Goal: Task Accomplishment & Management: Use online tool/utility

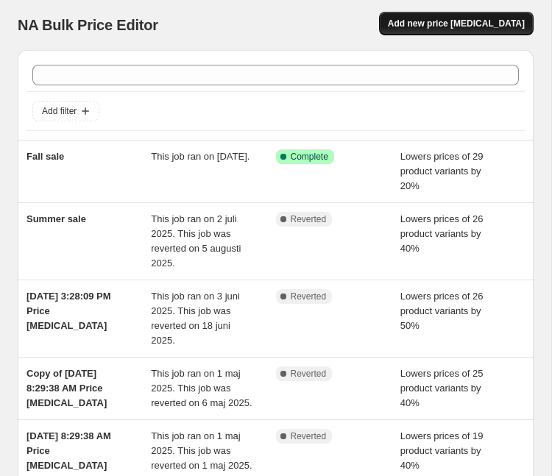
click at [451, 28] on span "Add new price [MEDICAL_DATA]" at bounding box center [456, 24] width 137 height 12
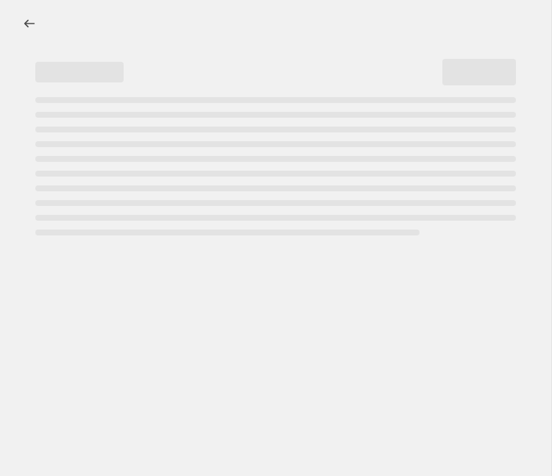
select select "percentage"
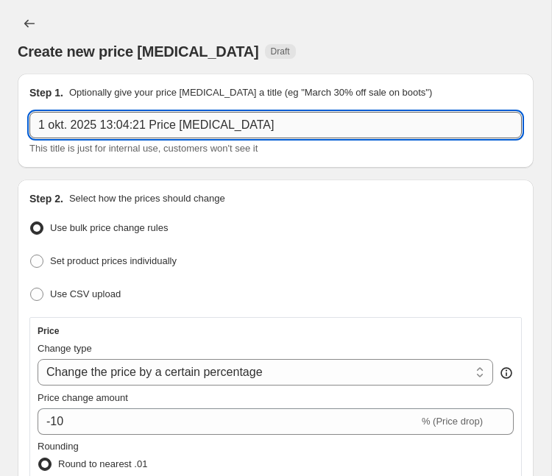
click at [296, 125] on input "1 okt. 2025 13:04:21 Price [MEDICAL_DATA]" at bounding box center [275, 125] width 492 height 27
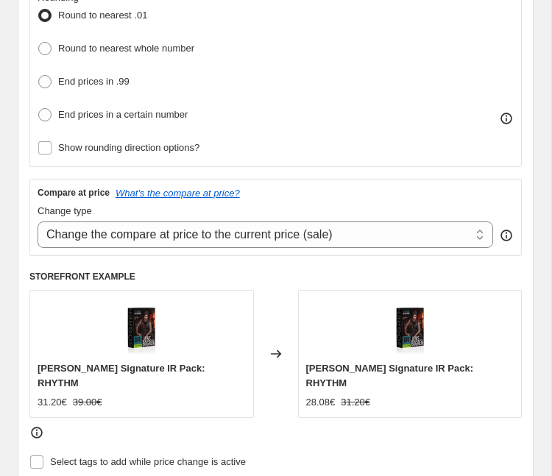
scroll to position [445, 0]
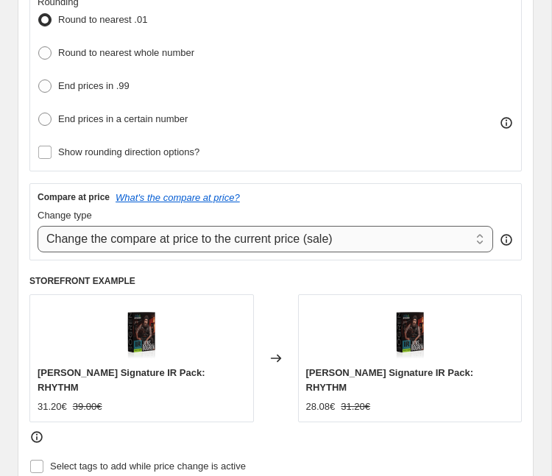
type input "Dynamic Discount test"
click at [287, 238] on select "Change the compare at price to the current price (sale) Change the compare at p…" at bounding box center [266, 239] width 456 height 27
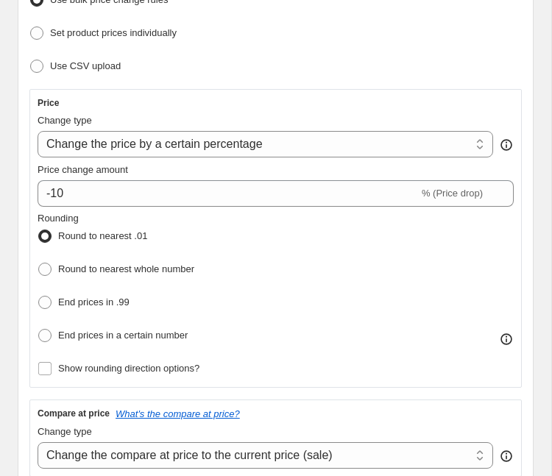
scroll to position [224, 0]
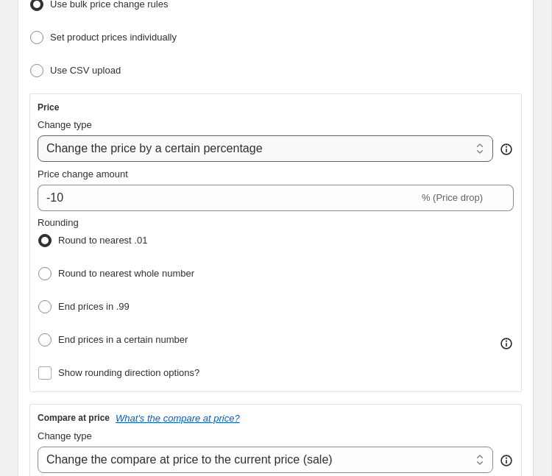
click at [313, 144] on select "Change the price to a certain amount Change the price by a certain amount Chang…" at bounding box center [266, 148] width 456 height 27
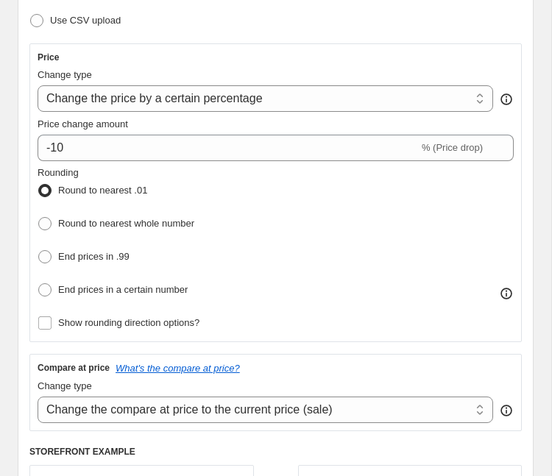
scroll to position [0, 0]
